Goal: Task Accomplishment & Management: Manage account settings

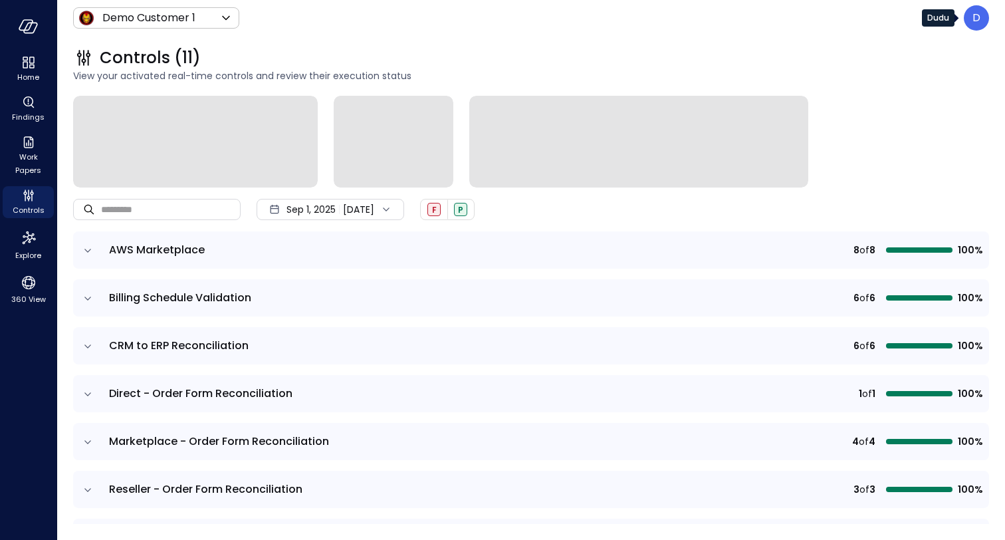
click at [978, 18] on p "D" at bounding box center [977, 18] width 8 height 16
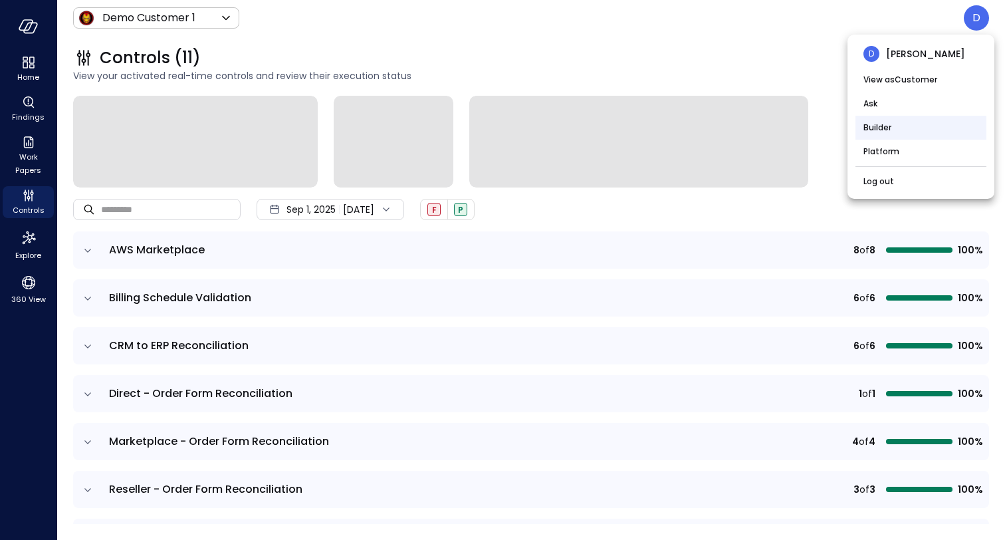
click at [915, 122] on li "Builder" at bounding box center [921, 128] width 131 height 24
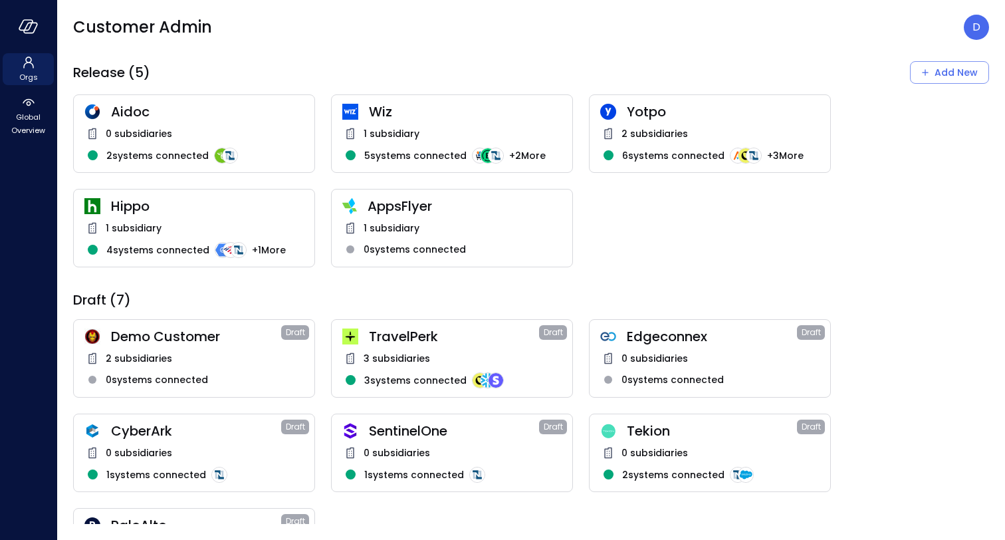
click at [704, 110] on span "Yotpo" at bounding box center [723, 111] width 193 height 17
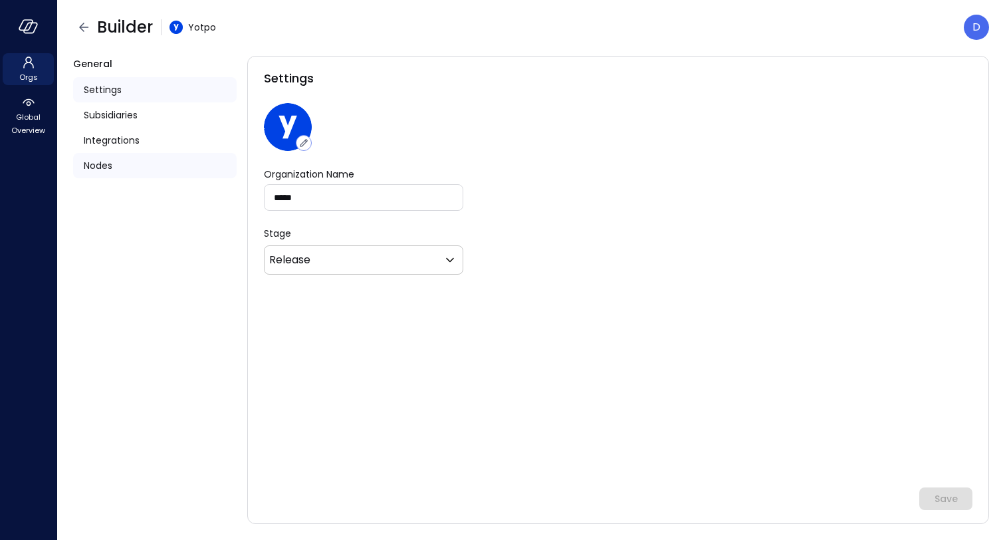
click at [106, 154] on div "Nodes" at bounding box center [155, 165] width 164 height 25
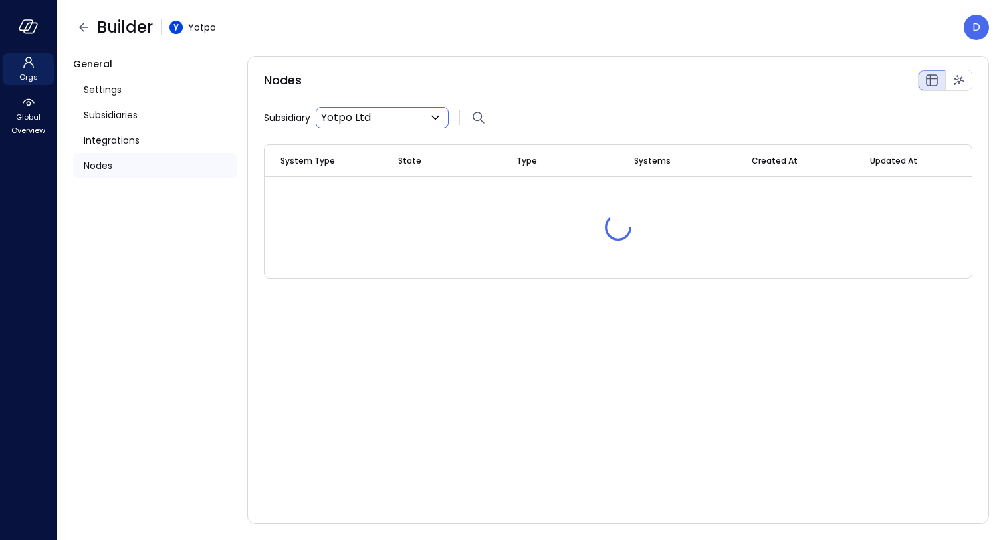
click at [412, 112] on body "Orgs Global Overview Builder Yotpo D General Settings Subsidiaries Integrations…" at bounding box center [502, 270] width 1005 height 540
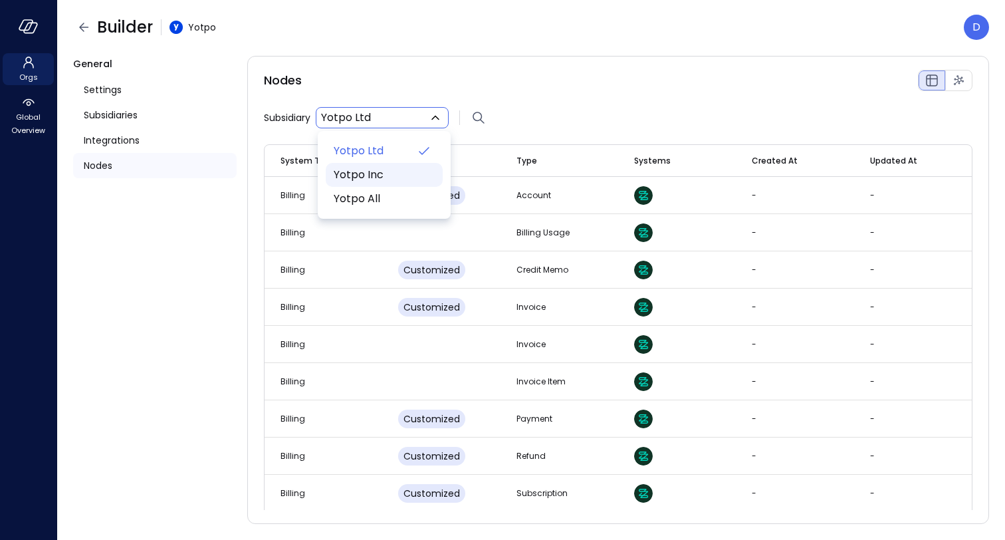
click at [371, 170] on span "Yotpo Inc" at bounding box center [383, 175] width 98 height 16
type input "**"
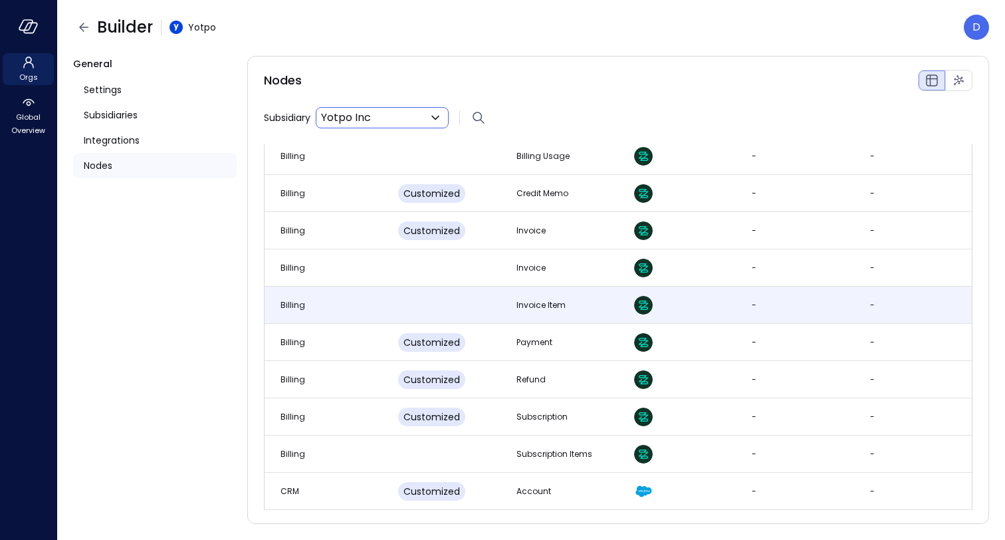
scroll to position [79, 0]
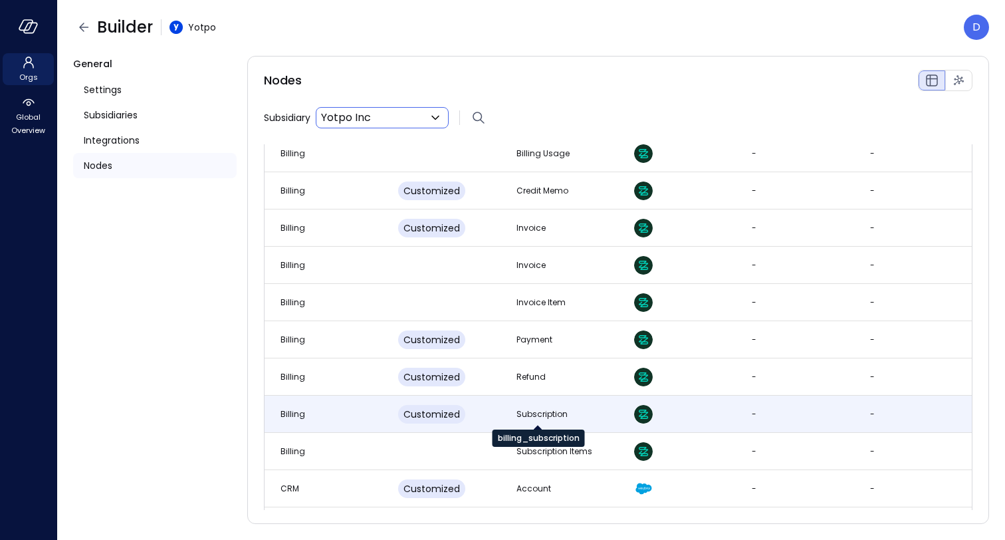
click at [540, 412] on div "Subscription" at bounding box center [542, 414] width 51 height 13
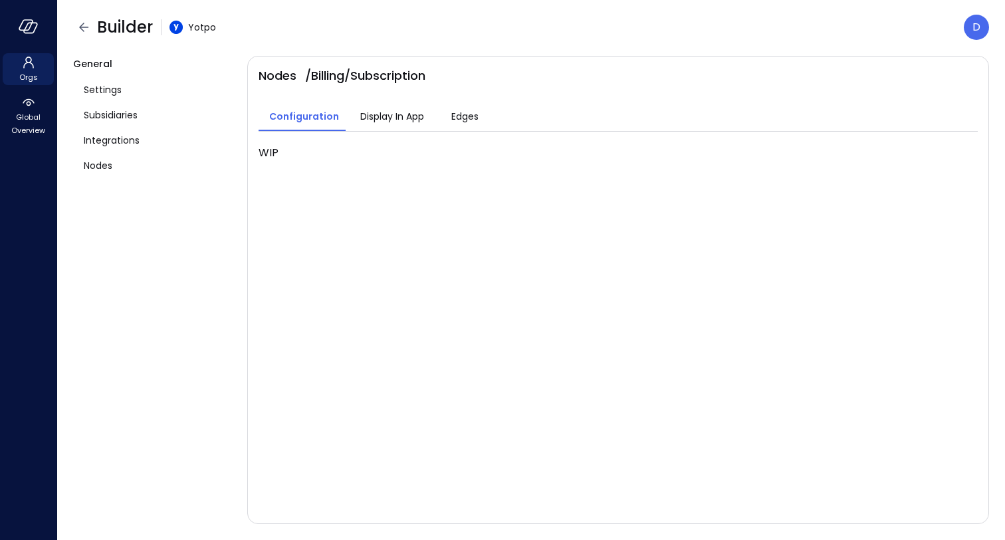
click at [382, 118] on span "Display In App" at bounding box center [392, 116] width 64 height 15
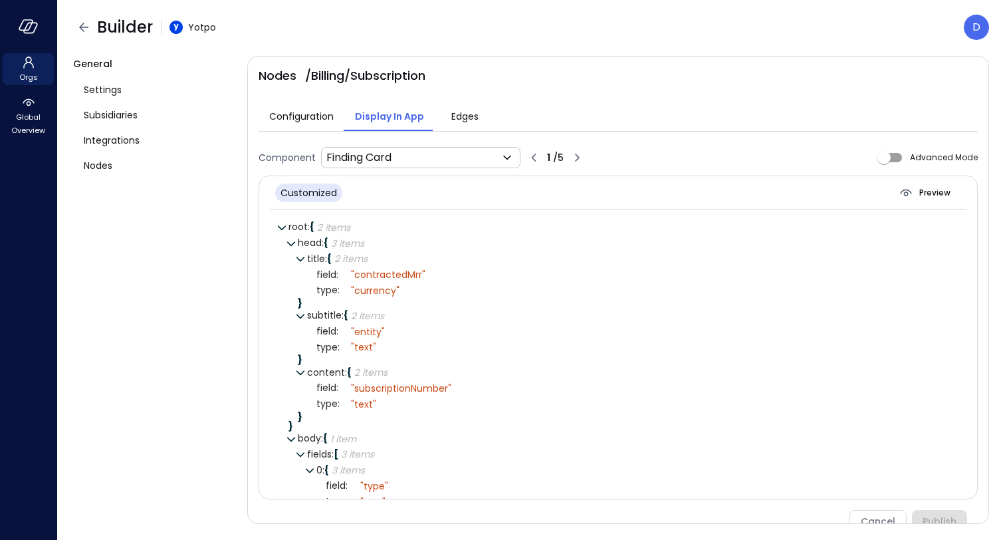
click at [919, 165] on div "Advanced Mode" at bounding box center [925, 157] width 106 height 25
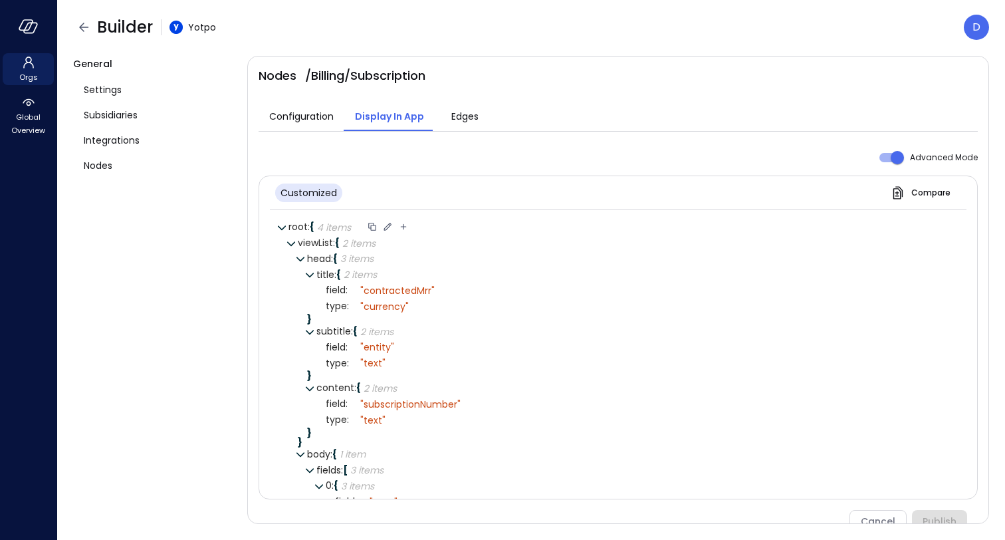
drag, startPoint x: 408, startPoint y: 229, endPoint x: 390, endPoint y: 231, distance: 17.3
click at [408, 229] on icon at bounding box center [404, 227] width 12 height 12
click at [388, 226] on icon at bounding box center [388, 227] width 12 height 12
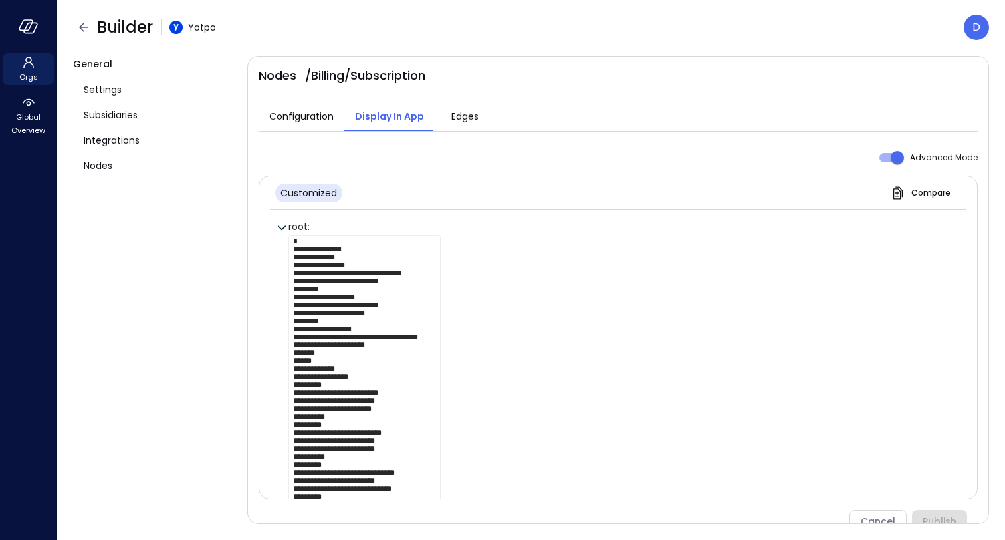
click at [707, 257] on div at bounding box center [623, 404] width 669 height 339
click at [891, 515] on div "Cancel Publish" at bounding box center [613, 521] width 709 height 23
click at [874, 518] on div "Cancel Publish" at bounding box center [613, 521] width 709 height 23
click at [874, 515] on div "Cancel Publish" at bounding box center [613, 521] width 709 height 23
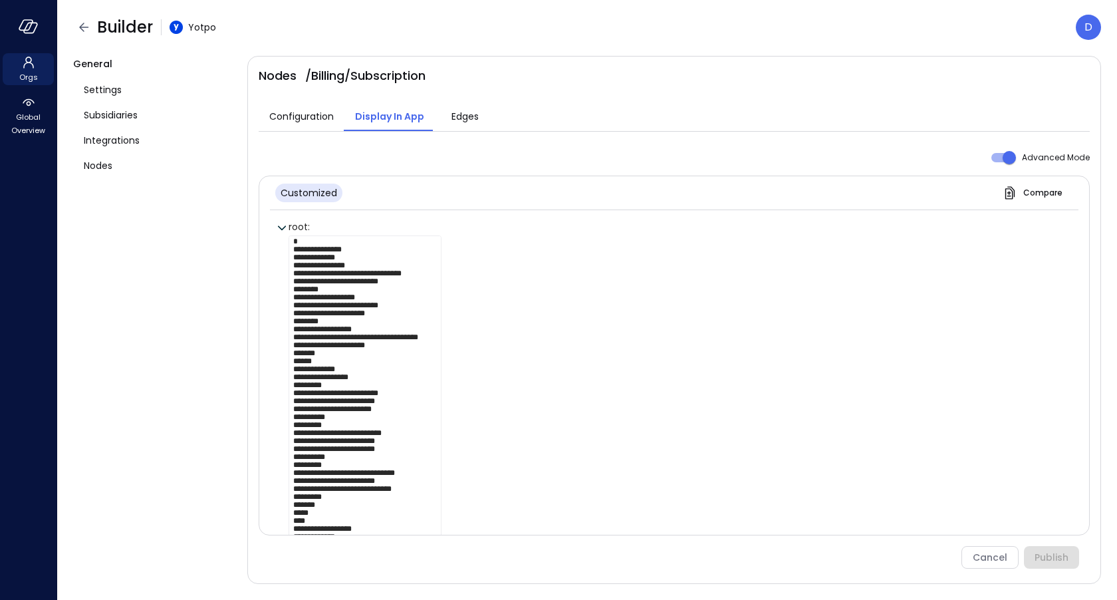
click at [366, 109] on span "Display In App" at bounding box center [389, 116] width 69 height 15
click at [392, 118] on span "Display In App" at bounding box center [389, 116] width 69 height 15
click at [993, 539] on div "Cancel Publish" at bounding box center [669, 557] width 820 height 23
click at [992, 539] on div "Cancel Publish" at bounding box center [669, 557] width 820 height 23
click at [102, 166] on span "Nodes" at bounding box center [98, 165] width 29 height 15
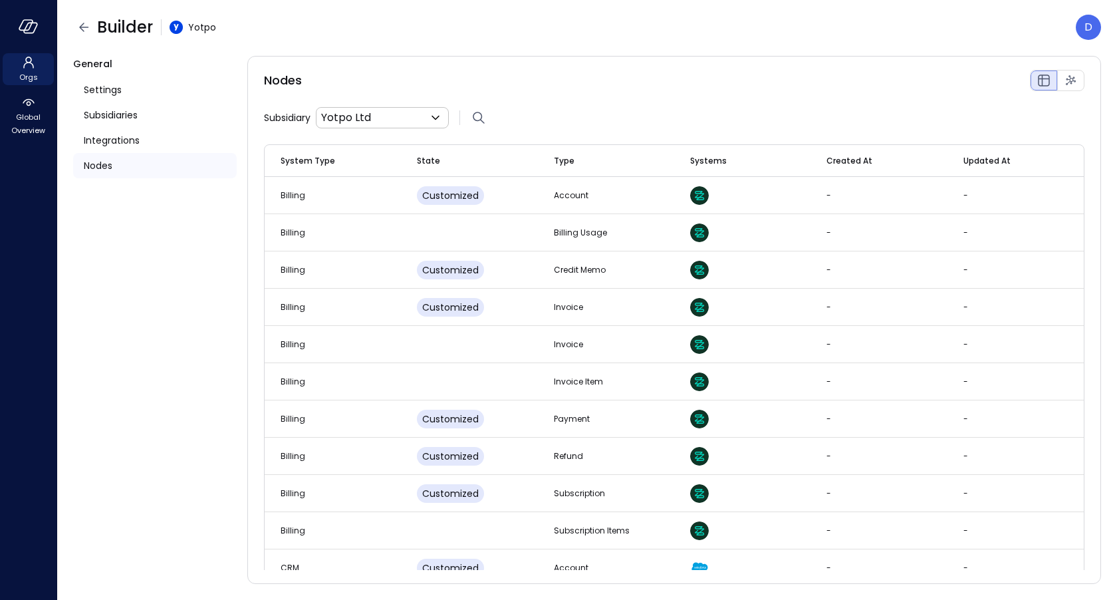
click at [102, 168] on span "Nodes" at bounding box center [98, 165] width 29 height 15
